Goal: Transaction & Acquisition: Purchase product/service

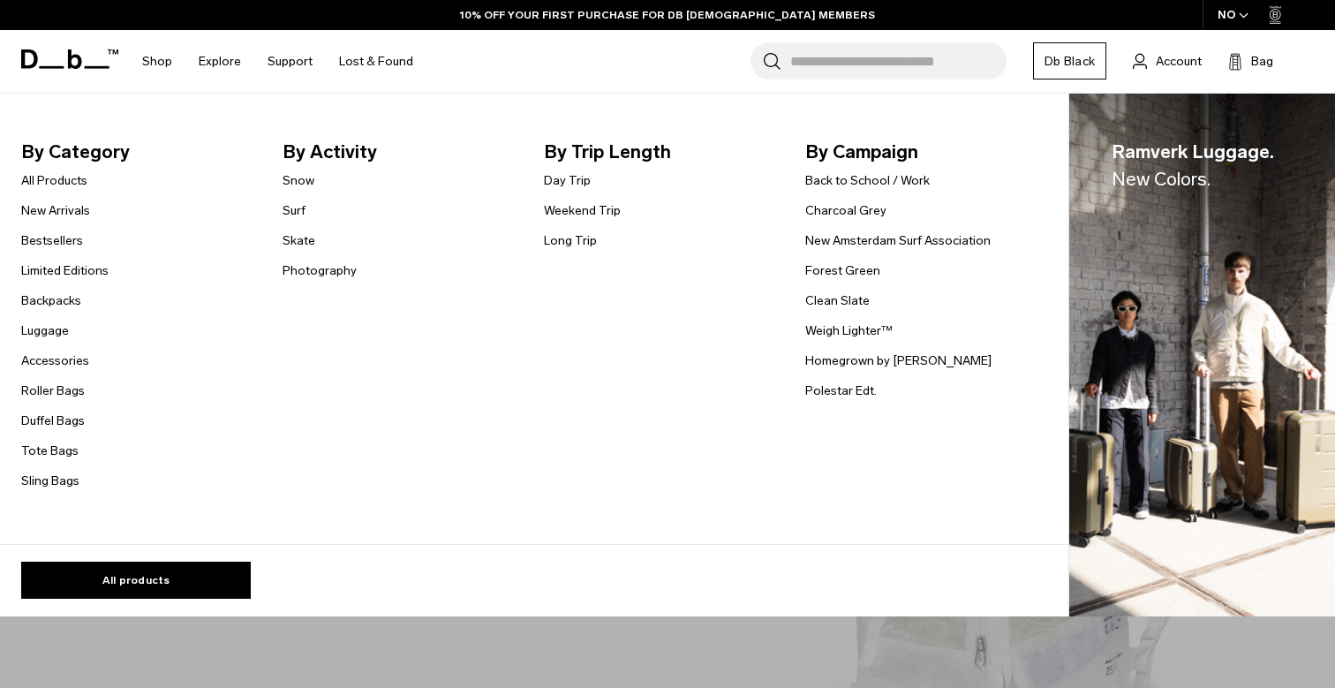
click at [49, 335] on link "Luggage" at bounding box center [45, 330] width 48 height 19
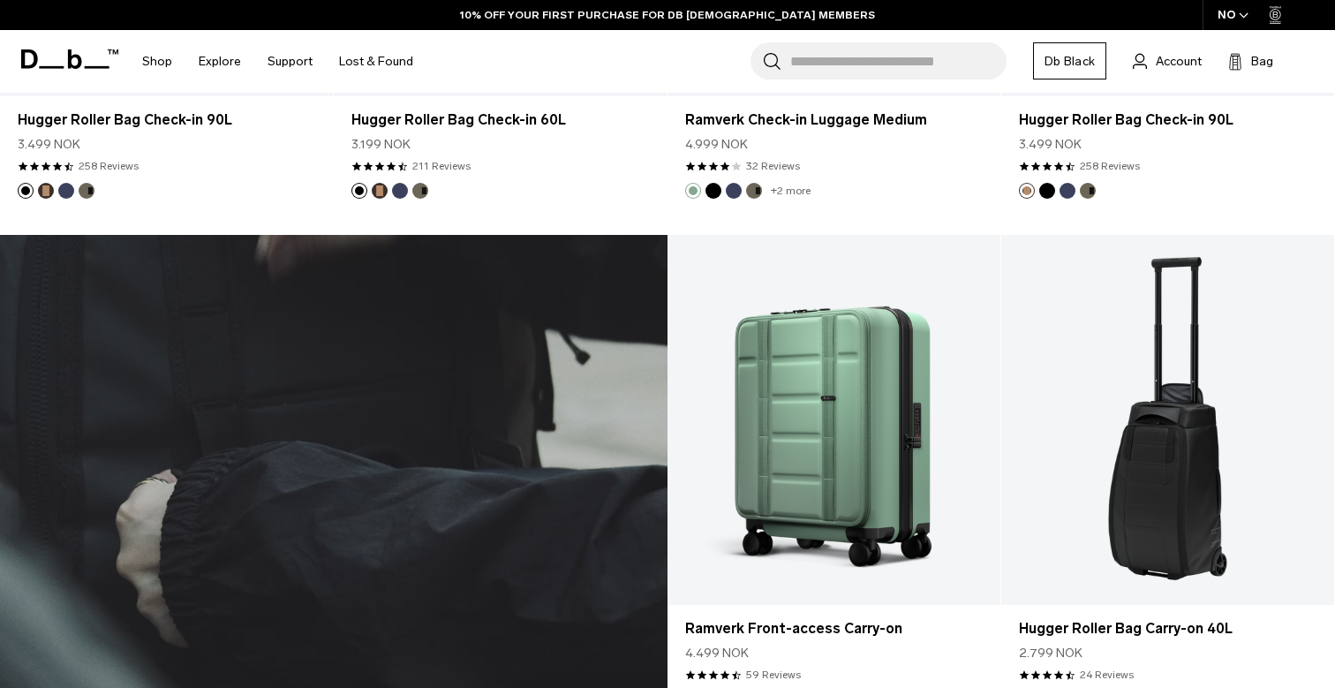
scroll to position [5860, 0]
